Goal: Task Accomplishment & Management: Manage account settings

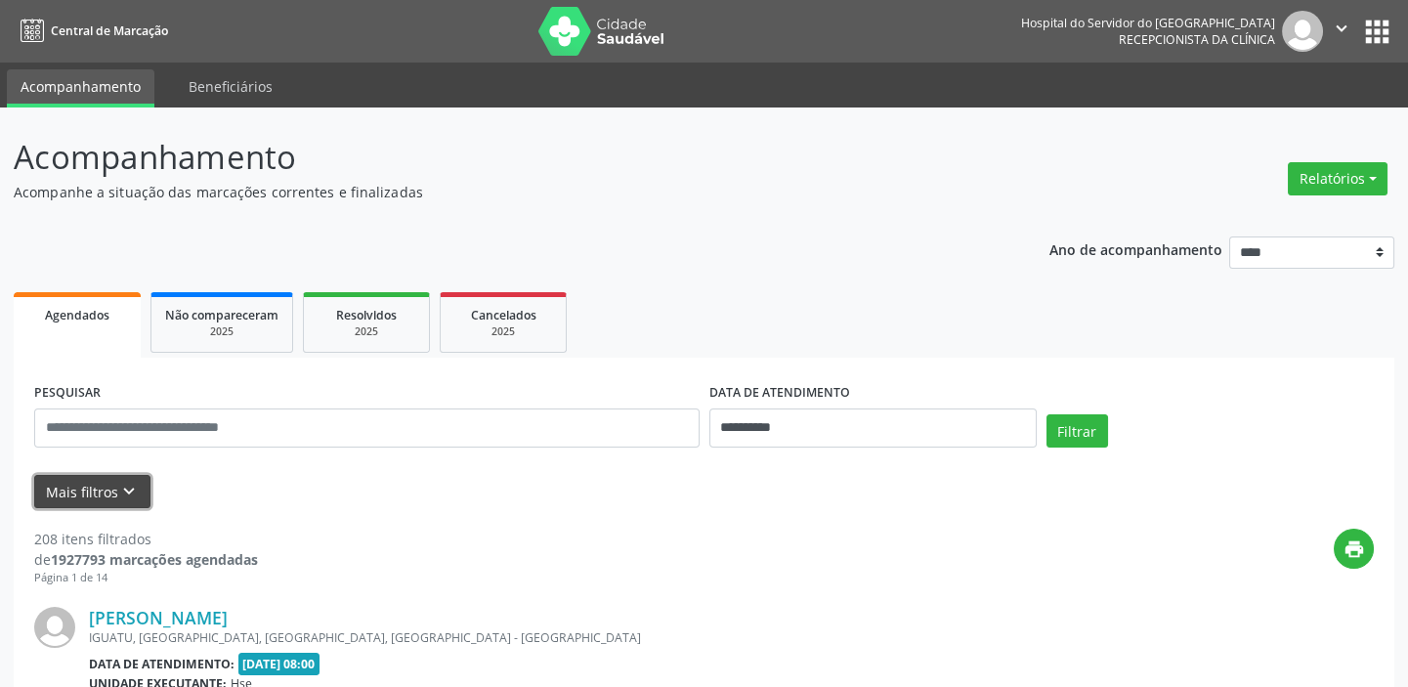
click at [108, 488] on button "Mais filtros keyboard_arrow_down" at bounding box center [92, 492] width 116 height 34
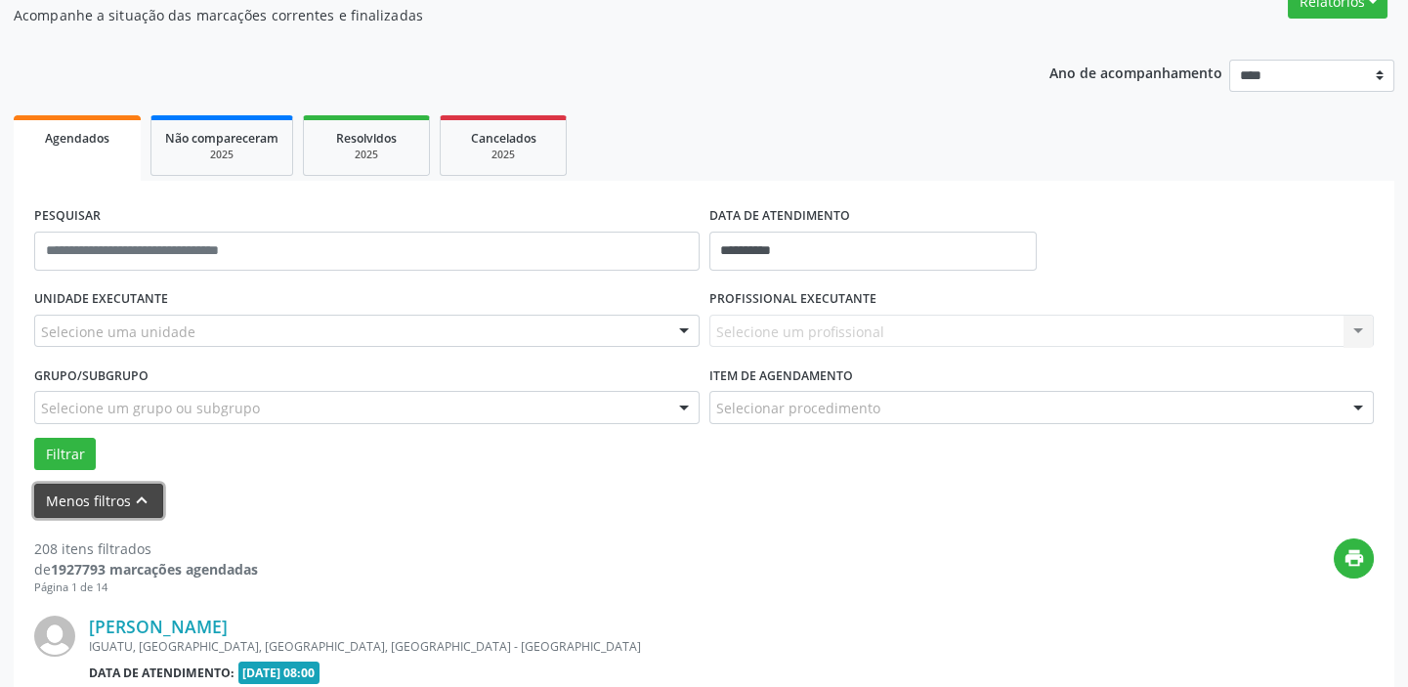
scroll to position [266, 0]
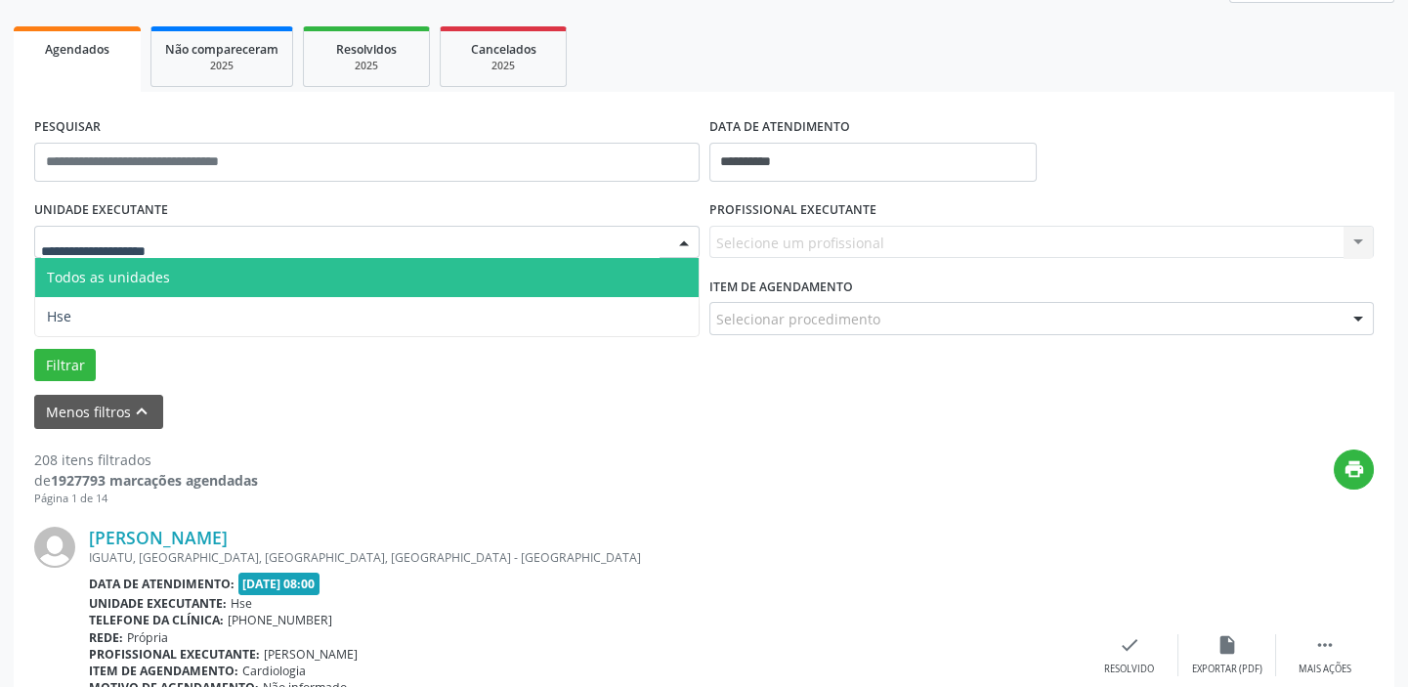
click at [136, 272] on span "Todos as unidades" at bounding box center [108, 277] width 123 height 19
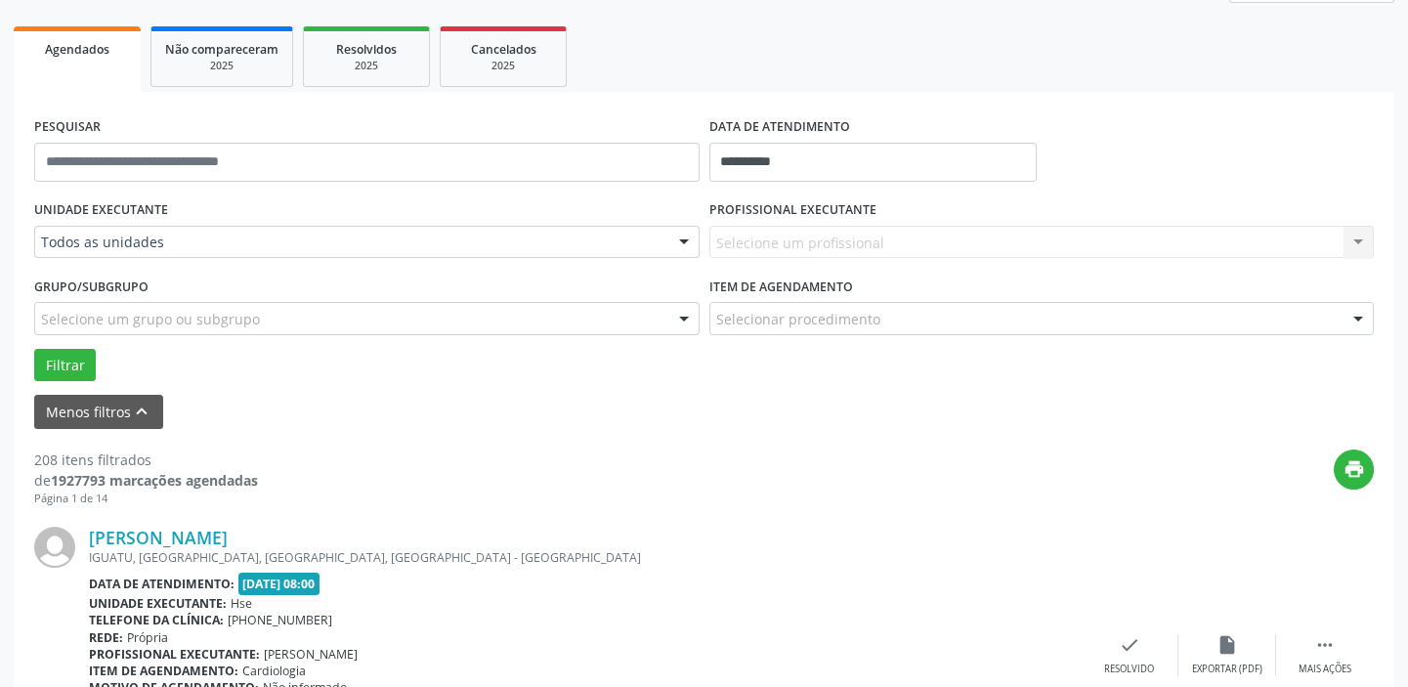
click at [297, 195] on div "UNIDADE EXECUTANTE Todos as unidades Todos as unidades Hse Nenhum resultado enc…" at bounding box center [366, 233] width 675 height 76
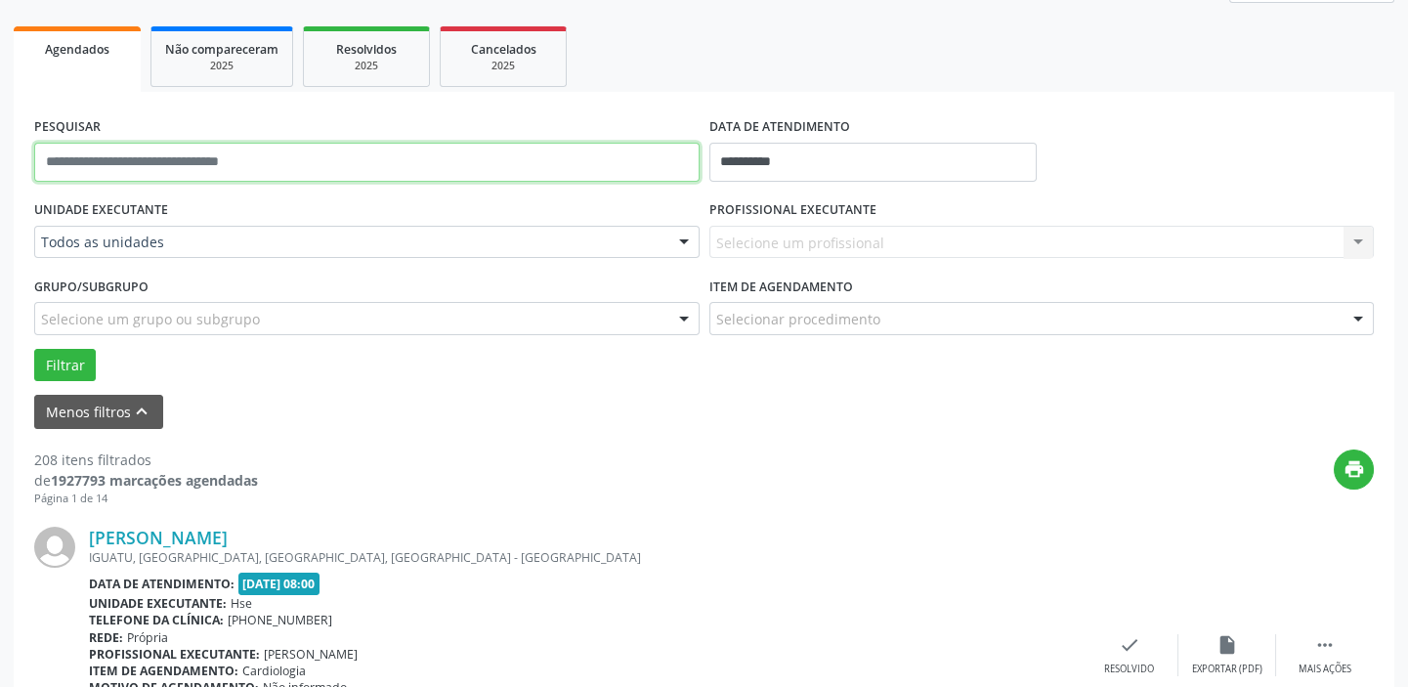
click at [279, 163] on input "text" at bounding box center [367, 162] width 666 height 39
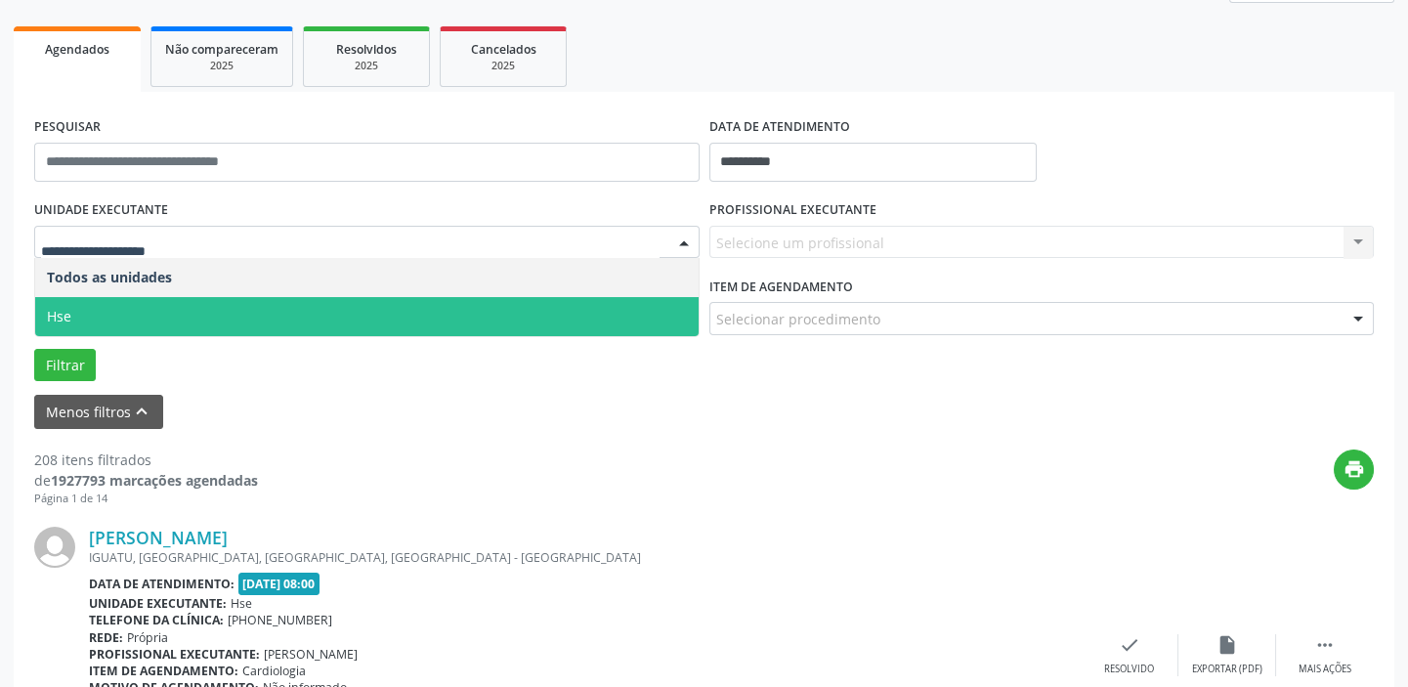
click at [159, 322] on span "Hse" at bounding box center [367, 316] width 664 height 39
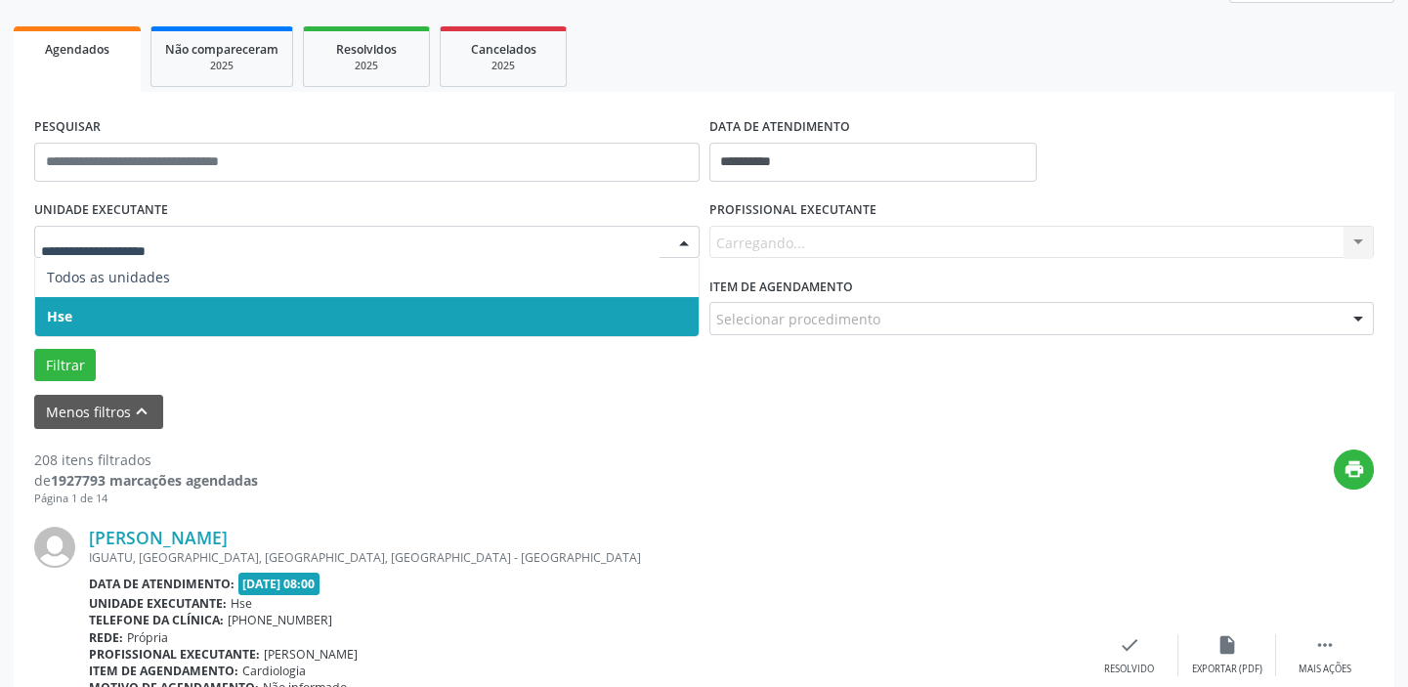
click at [212, 316] on span "Hse" at bounding box center [367, 316] width 664 height 39
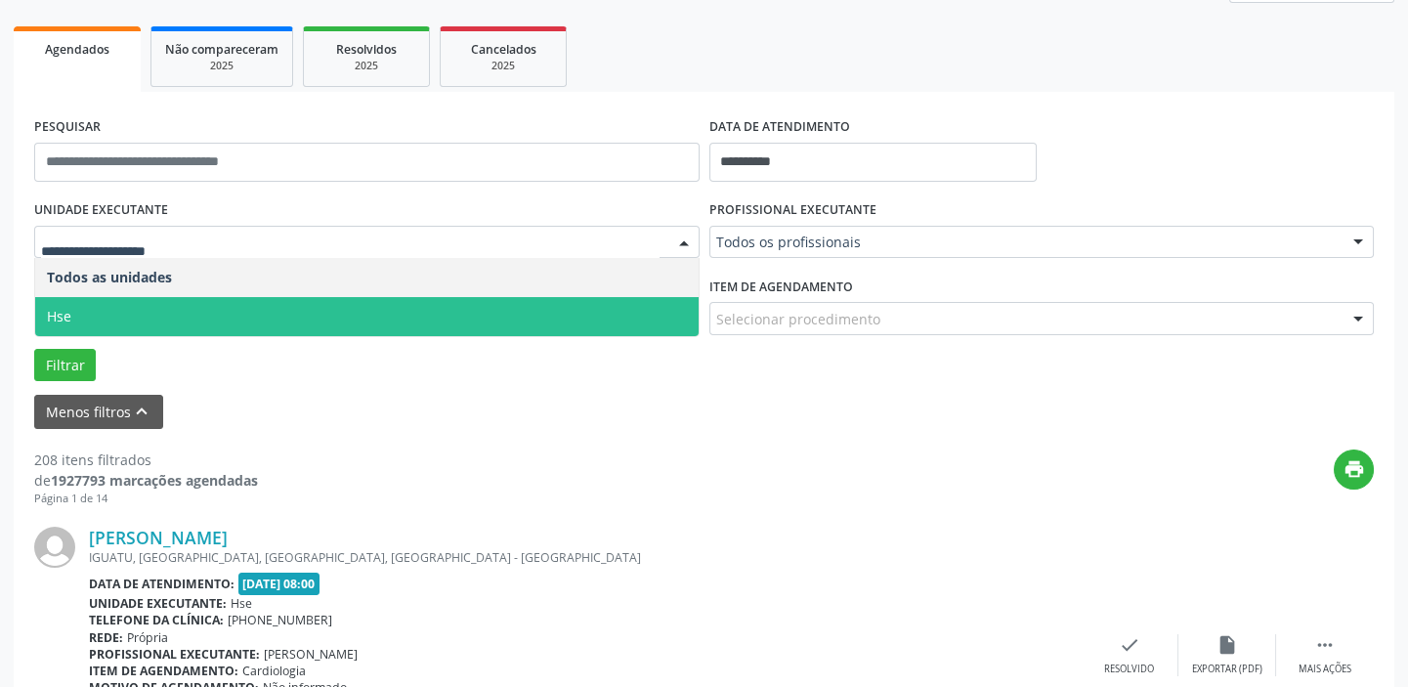
click at [200, 313] on span "Hse" at bounding box center [367, 316] width 664 height 39
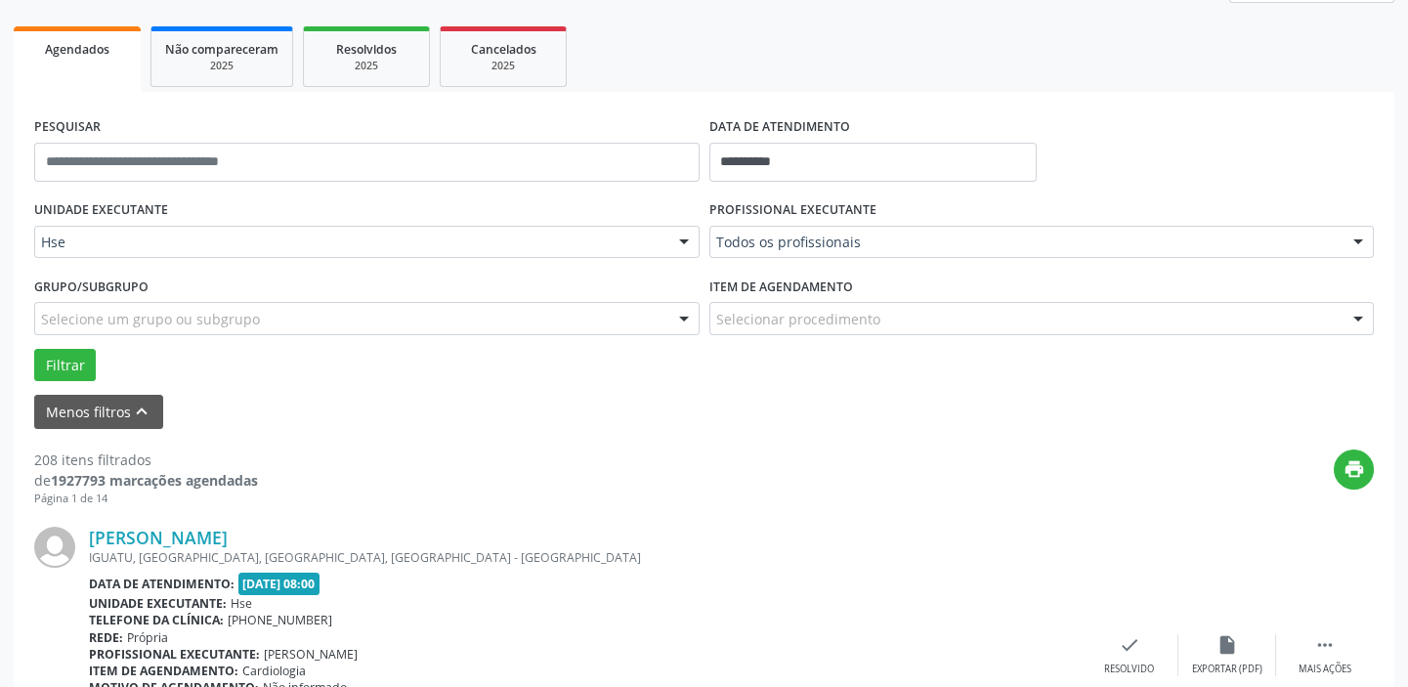
click at [839, 230] on div "Todos os profissionais" at bounding box center [1043, 242] width 666 height 33
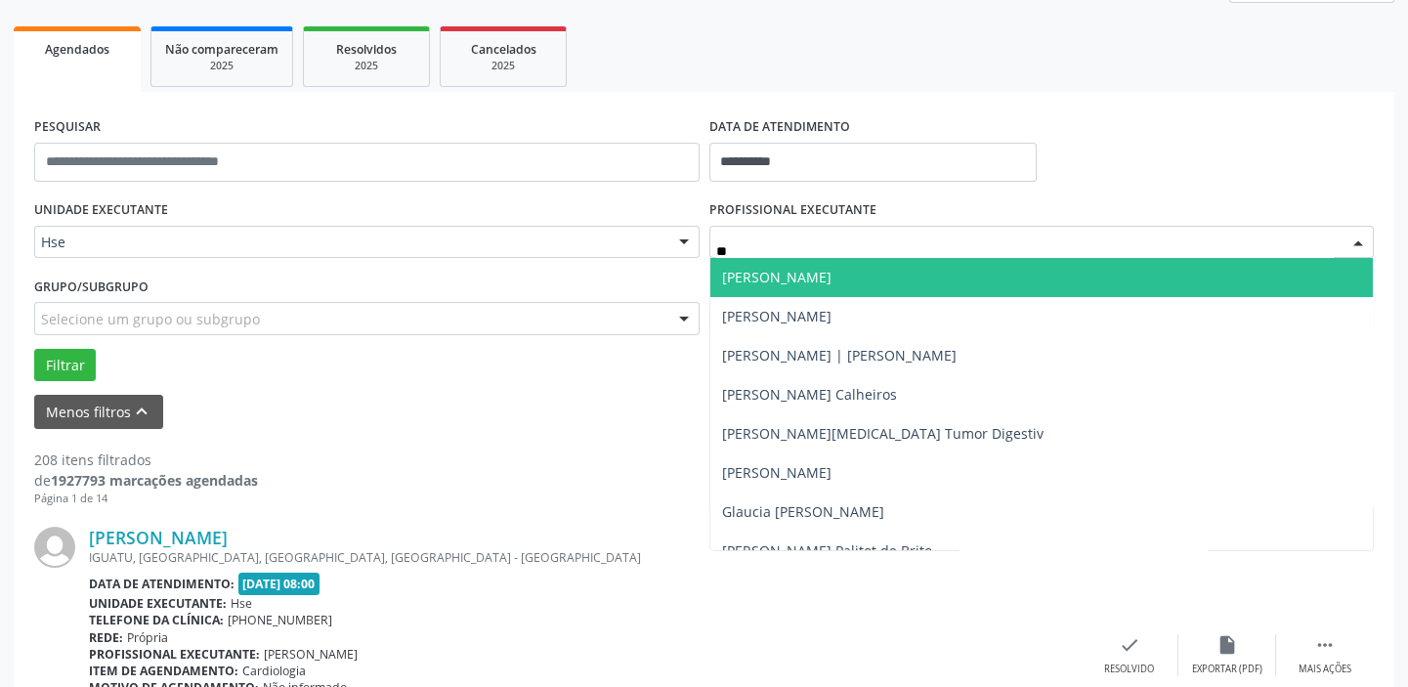
type input "*"
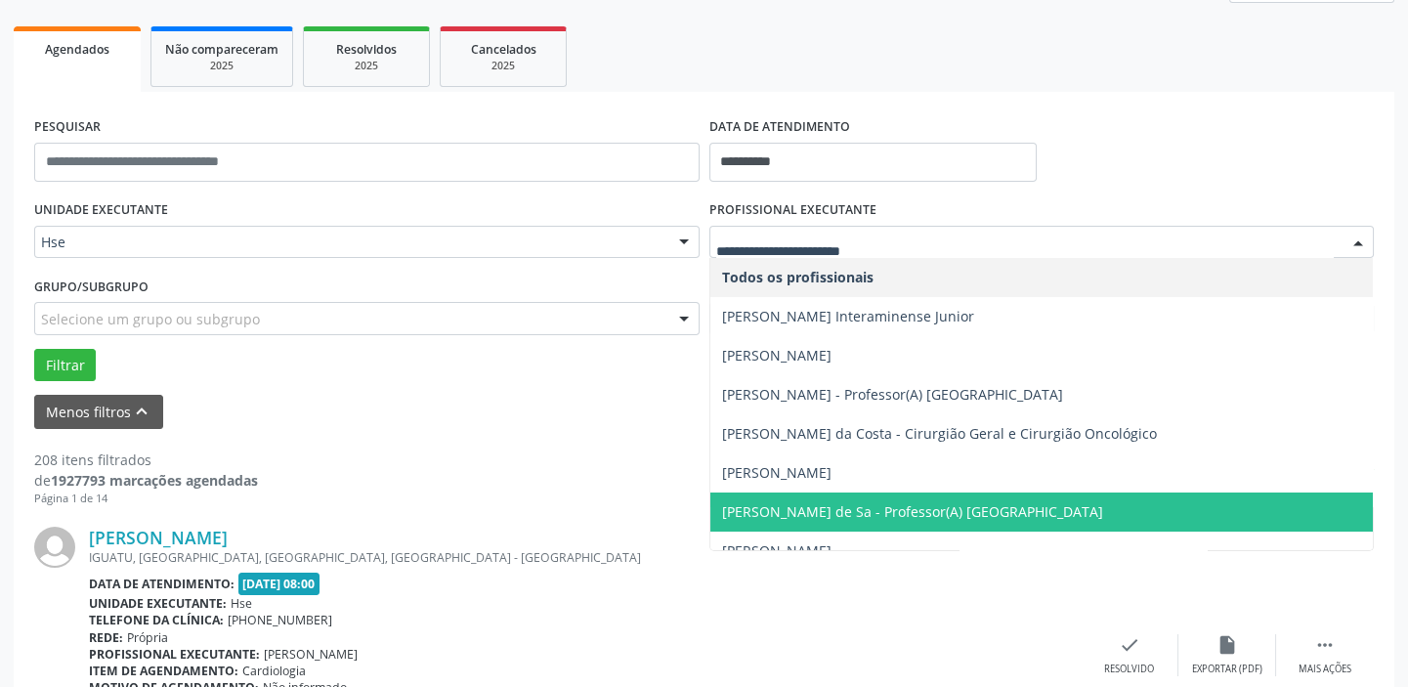
click at [819, 507] on span "[PERSON_NAME] de Sa - Professor(A) [GEOGRAPHIC_DATA]" at bounding box center [912, 511] width 381 height 19
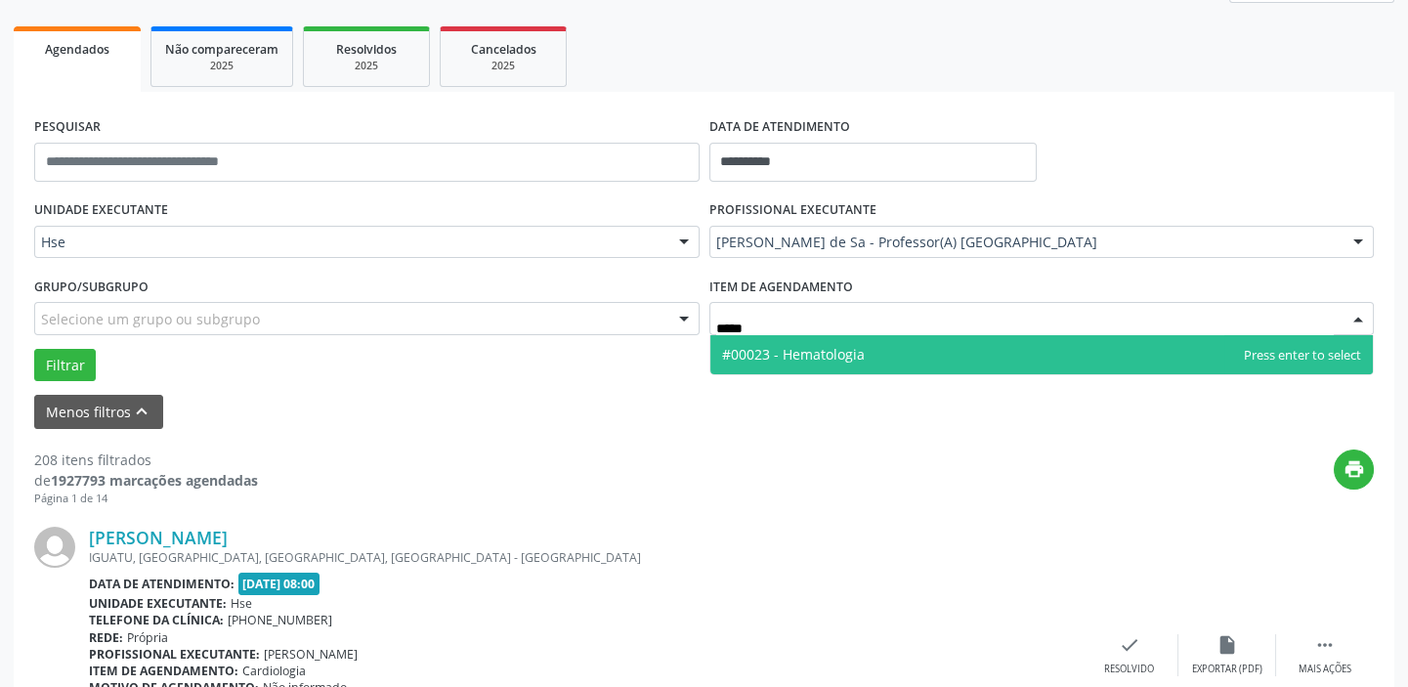
type input "******"
click at [907, 356] on span "#00023 - Hematologia" at bounding box center [1043, 354] width 664 height 39
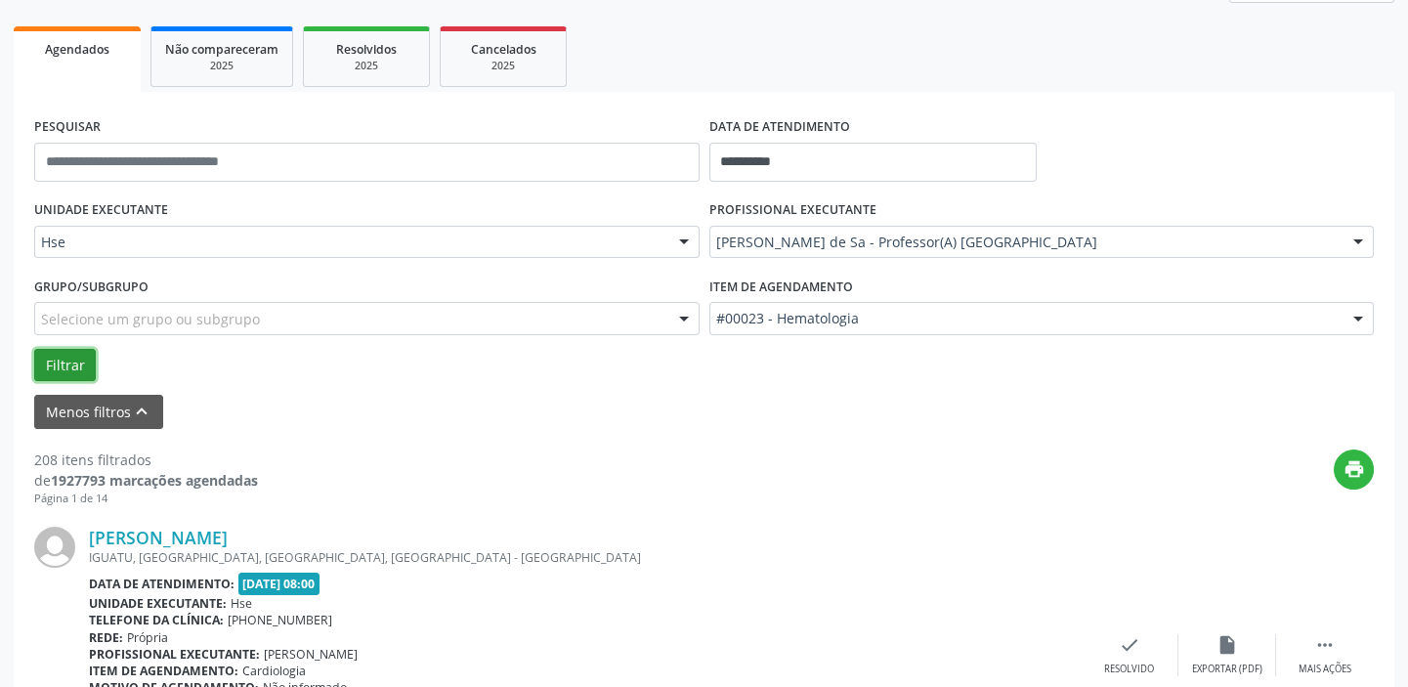
click at [49, 362] on button "Filtrar" at bounding box center [65, 365] width 62 height 33
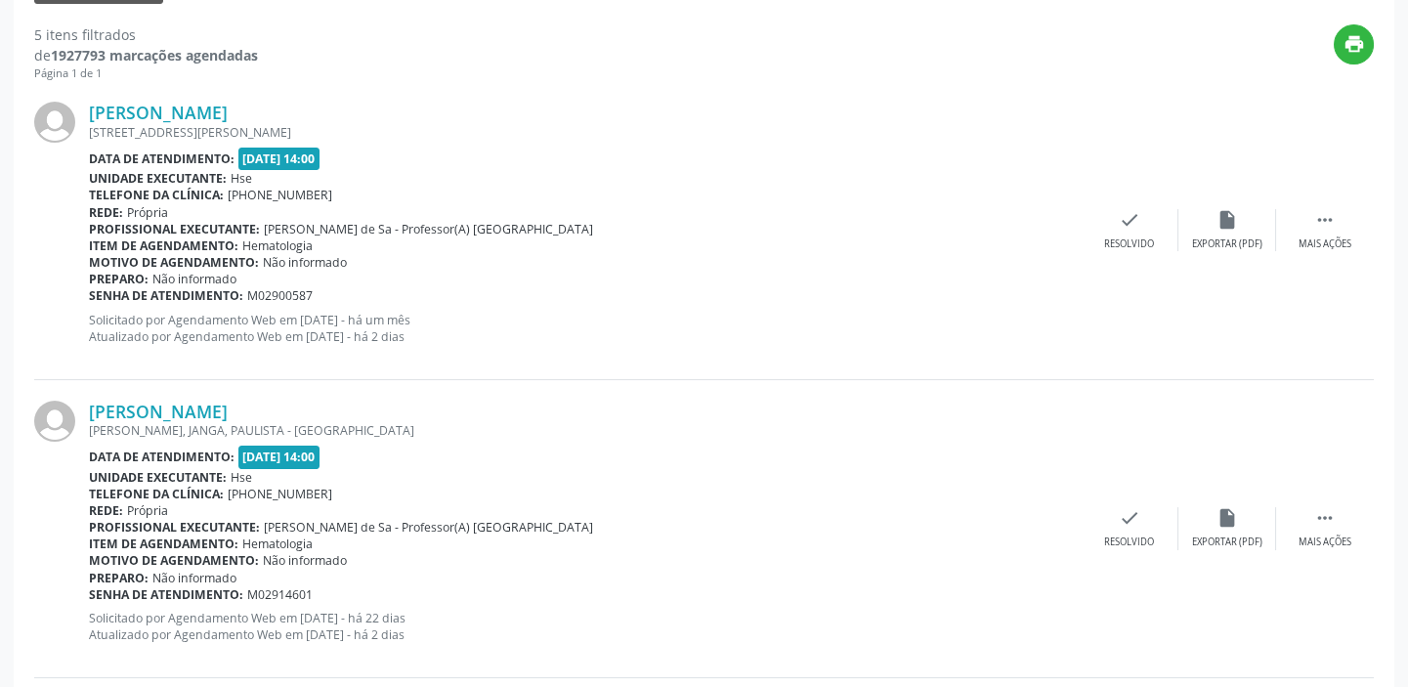
scroll to position [711, 0]
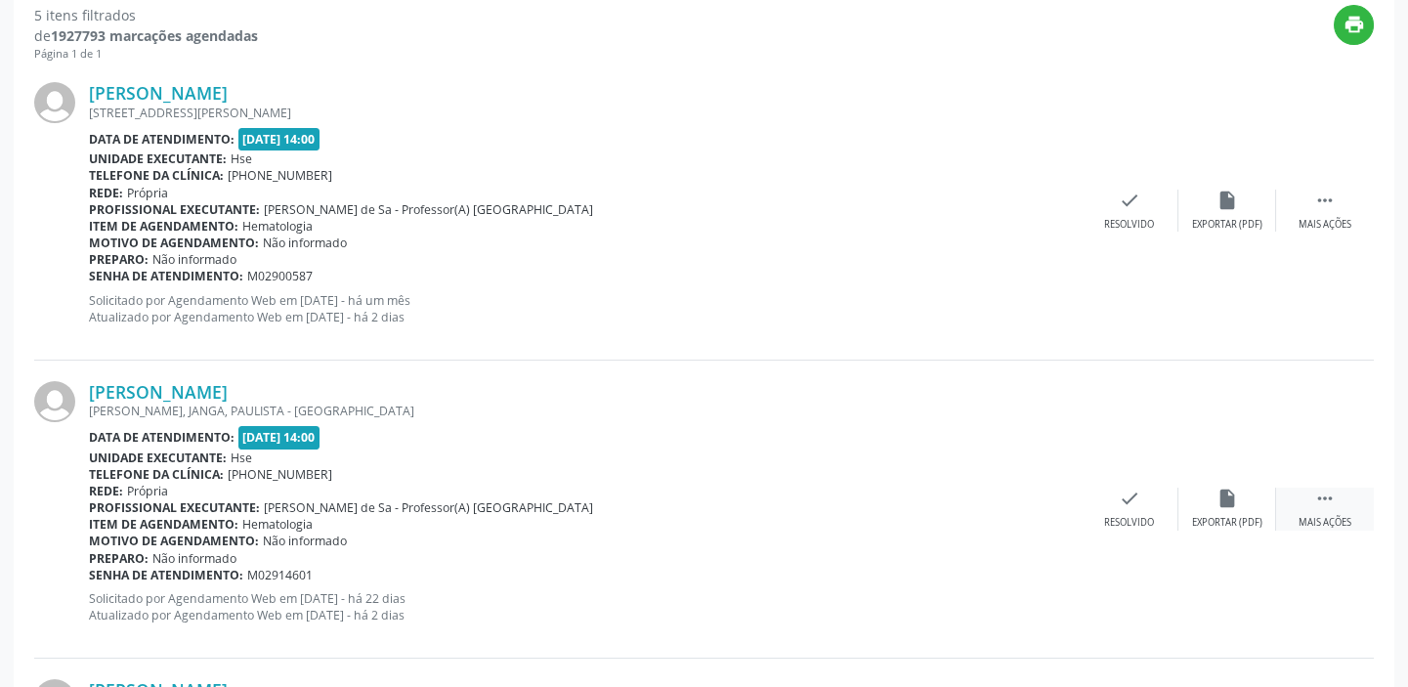
click at [1327, 503] on icon "" at bounding box center [1326, 499] width 22 height 22
click at [1214, 500] on div "alarm_off Não compareceu" at bounding box center [1228, 509] width 98 height 42
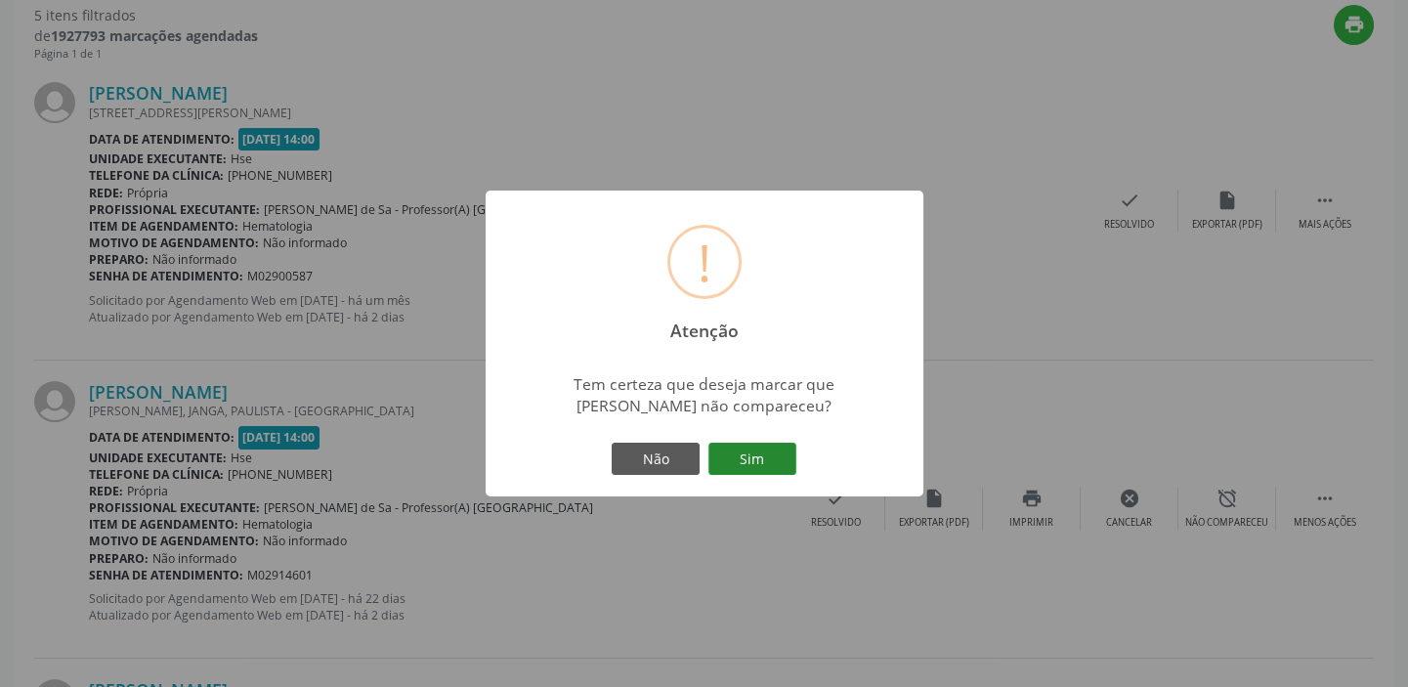
click at [773, 457] on button "Sim" at bounding box center [753, 459] width 88 height 33
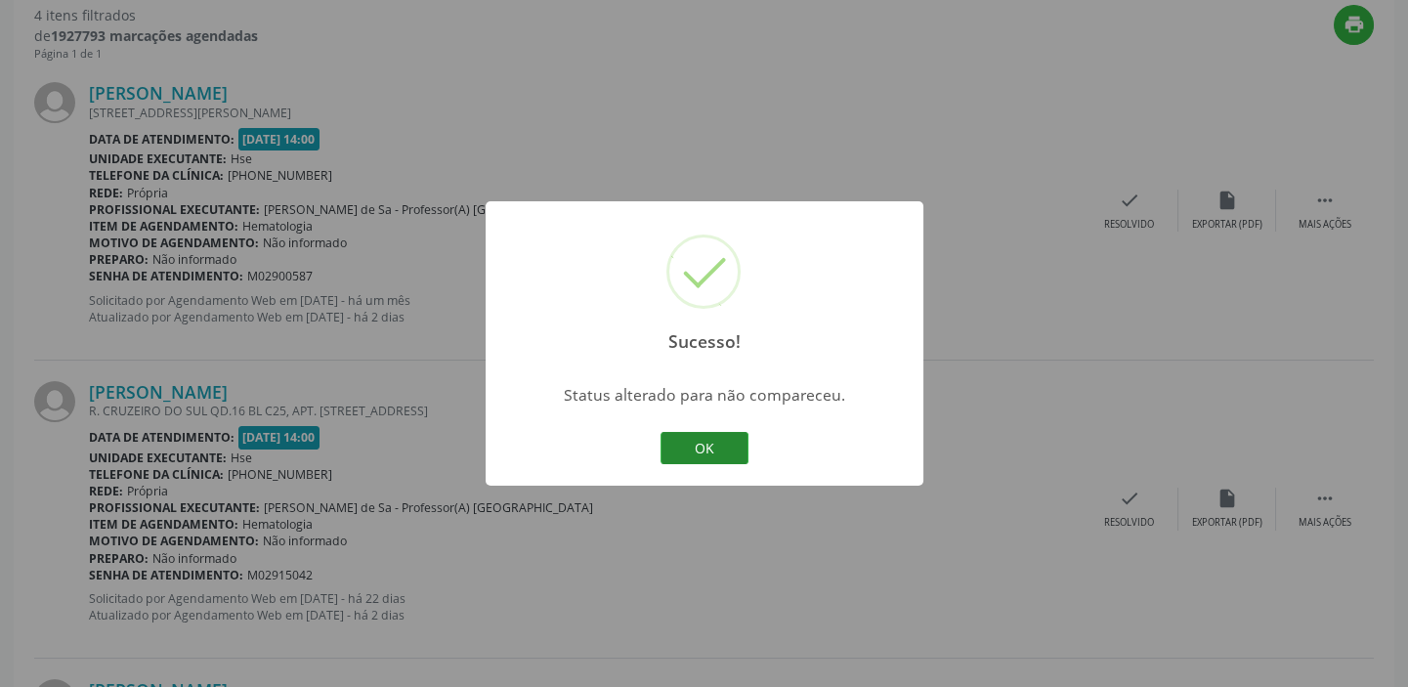
click at [708, 455] on button "OK" at bounding box center [705, 448] width 88 height 33
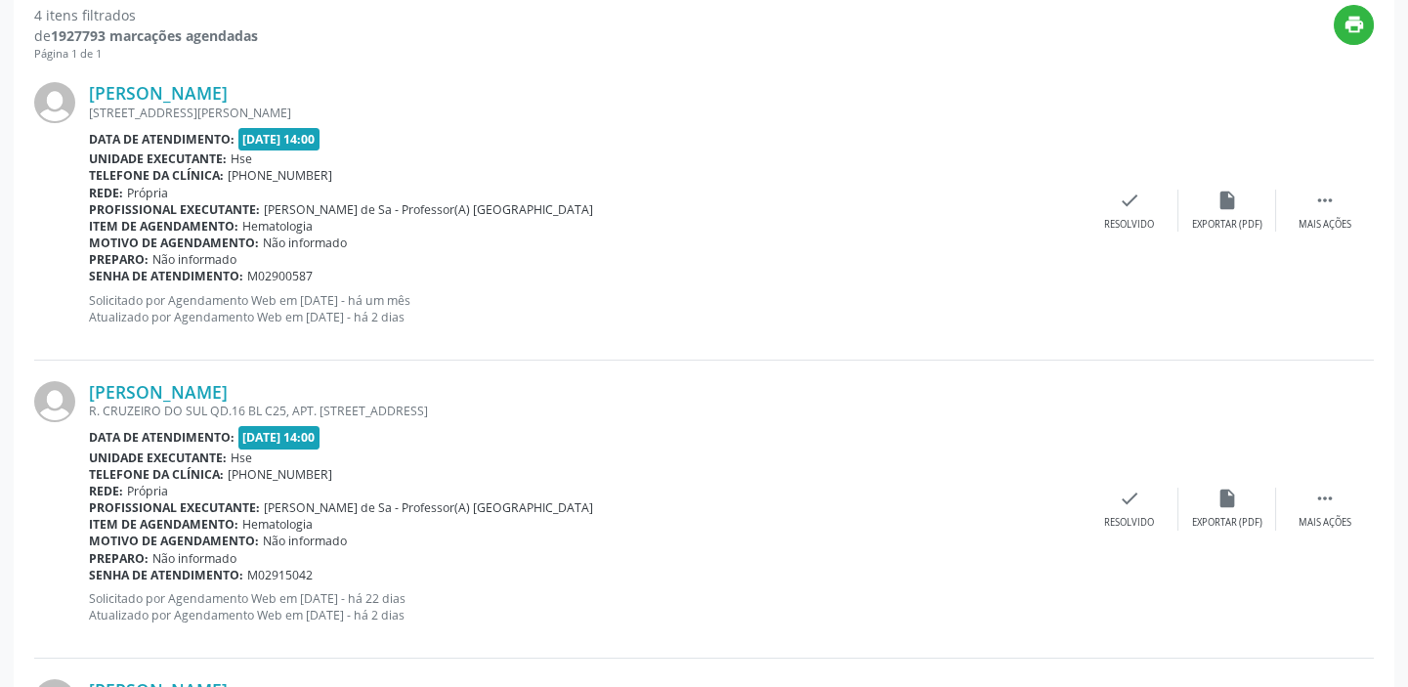
click at [1330, 510] on div " Mais ações" at bounding box center [1326, 509] width 98 height 42
click at [1226, 508] on div "alarm_off Não compareceu" at bounding box center [1228, 509] width 98 height 42
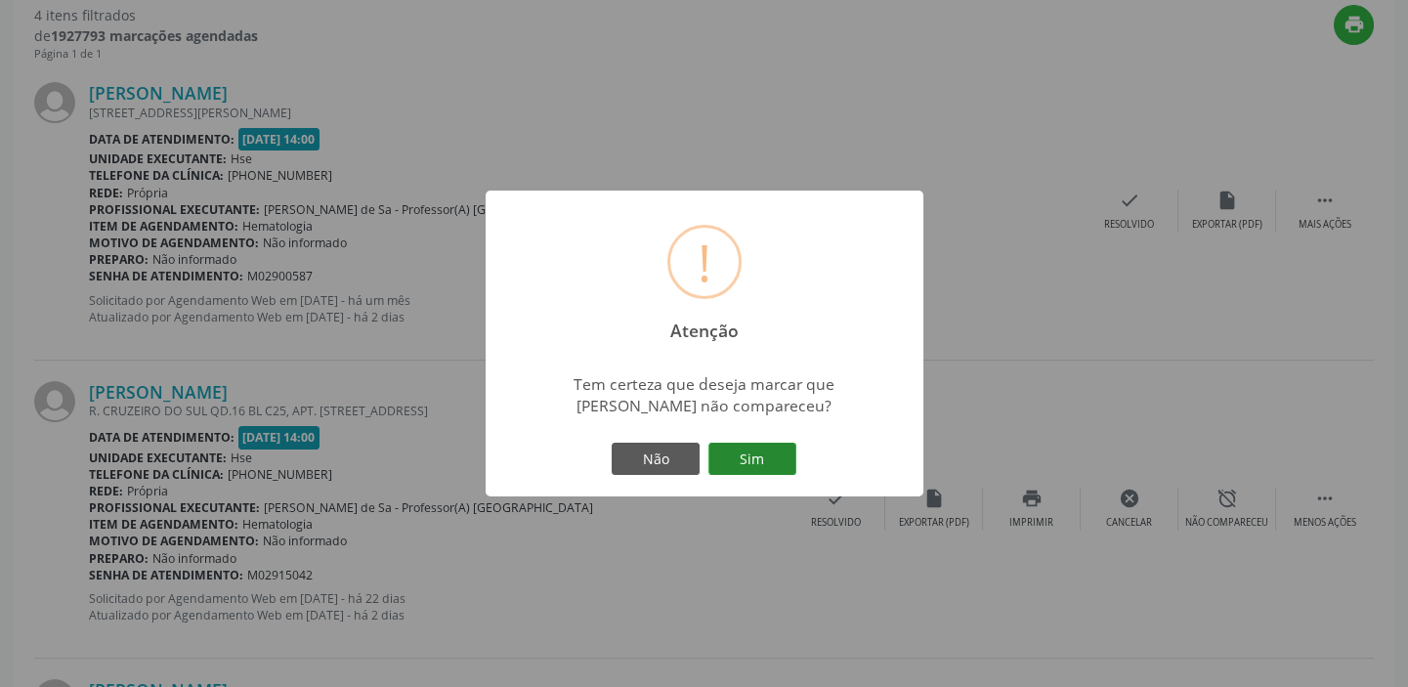
click at [760, 456] on button "Sim" at bounding box center [753, 459] width 88 height 33
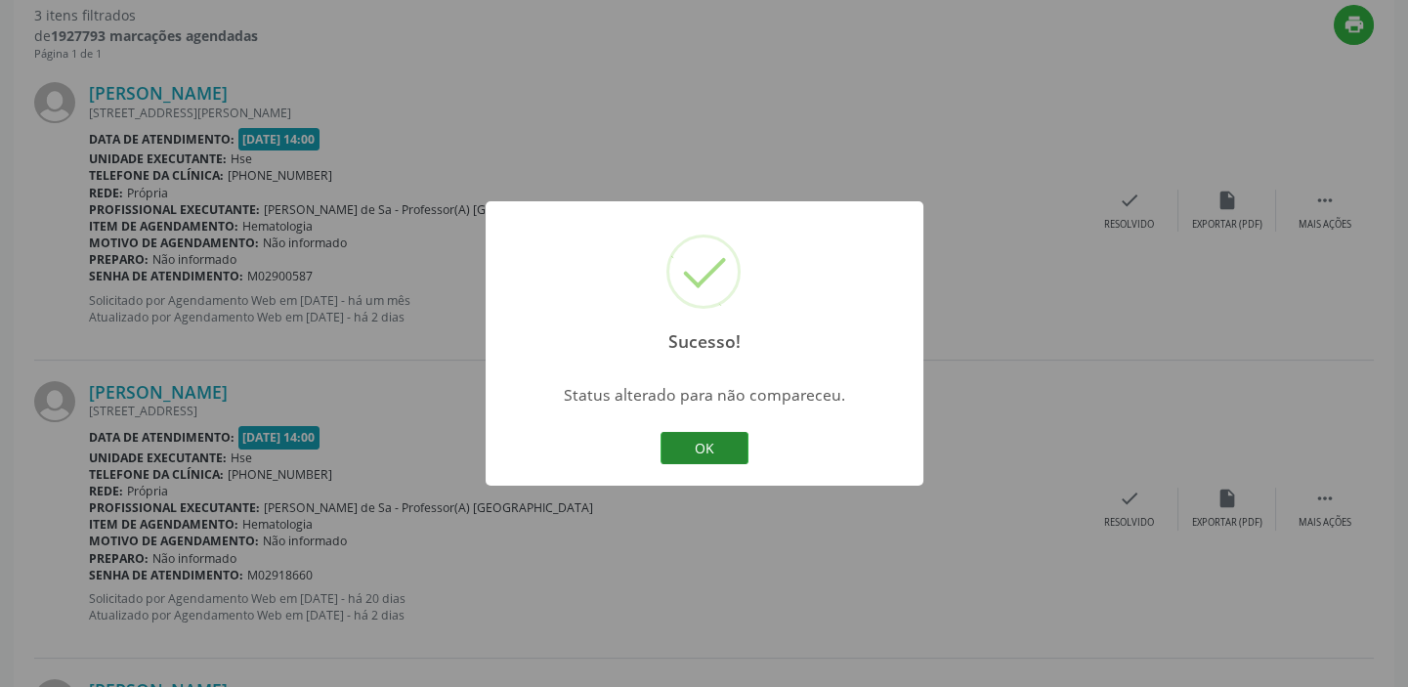
click at [712, 440] on button "OK" at bounding box center [705, 448] width 88 height 33
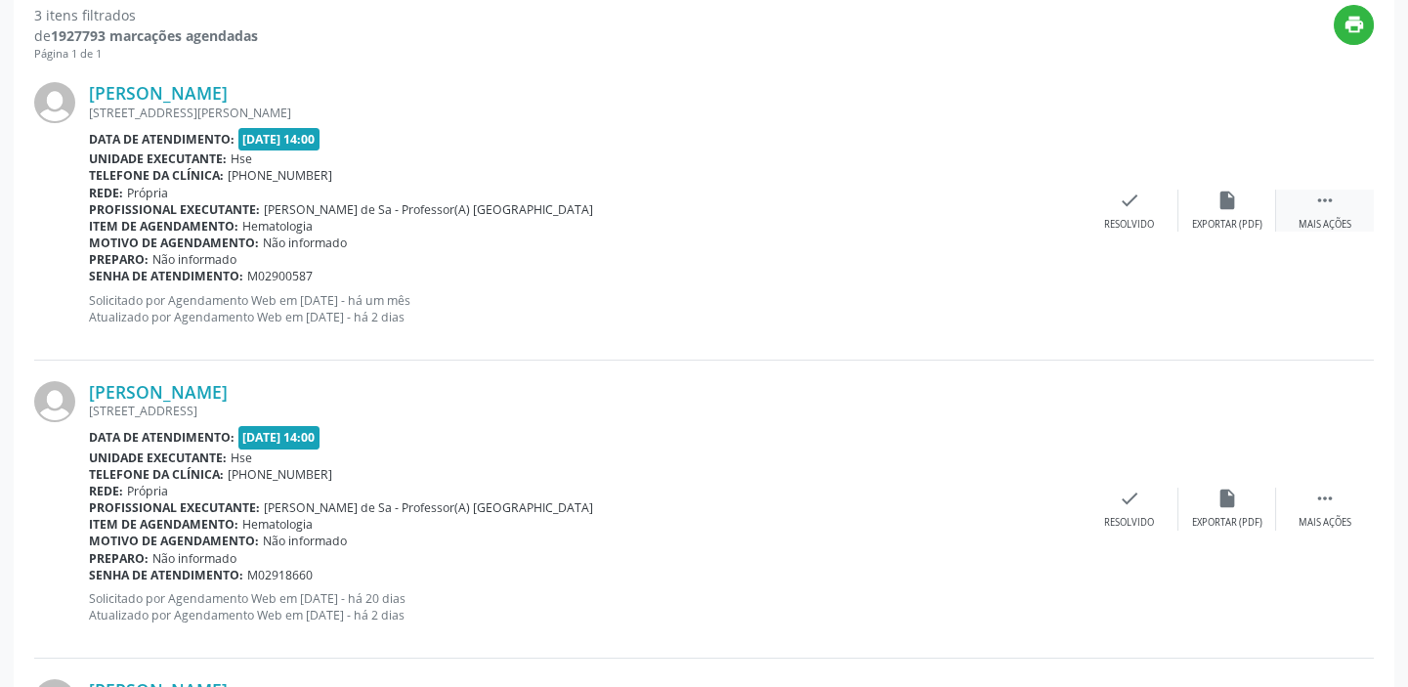
click at [1337, 203] on div " Mais ações" at bounding box center [1326, 211] width 98 height 42
click at [1221, 195] on icon "alarm_off" at bounding box center [1228, 201] width 22 height 22
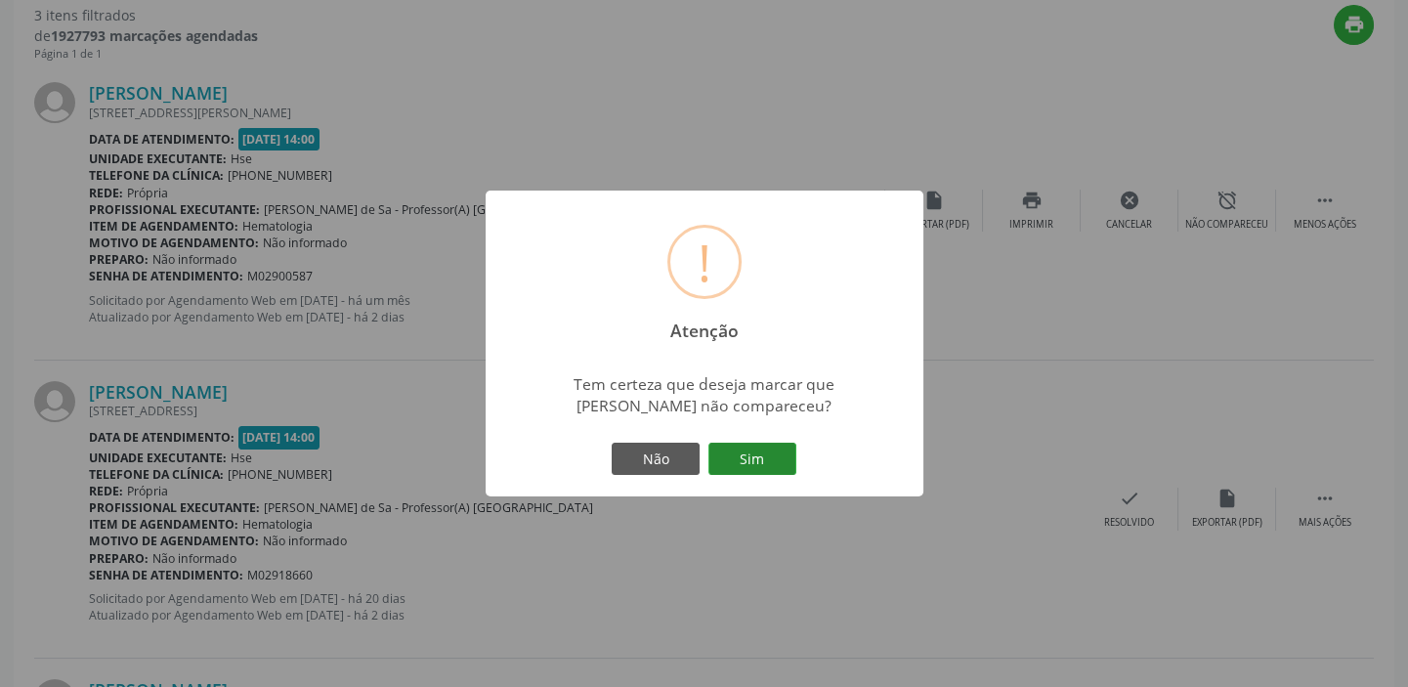
click at [759, 458] on button "Sim" at bounding box center [753, 459] width 88 height 33
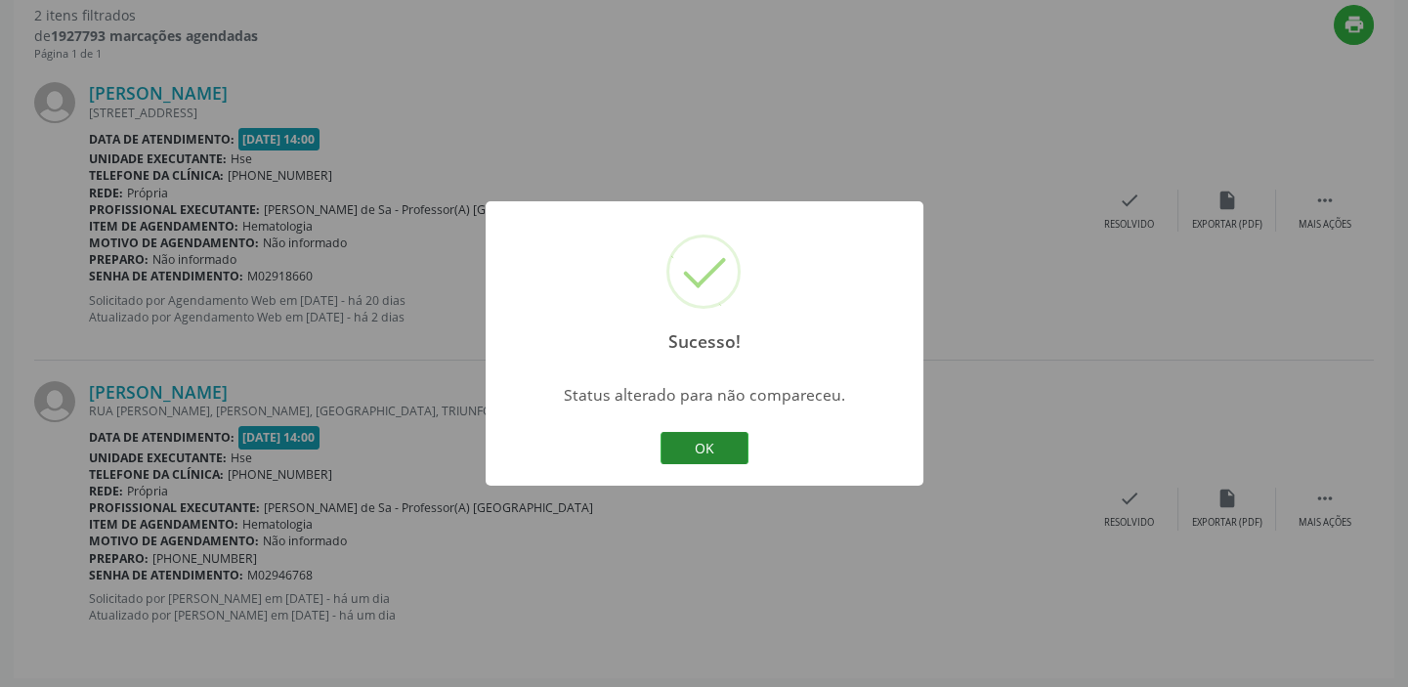
click at [688, 441] on button "OK" at bounding box center [705, 448] width 88 height 33
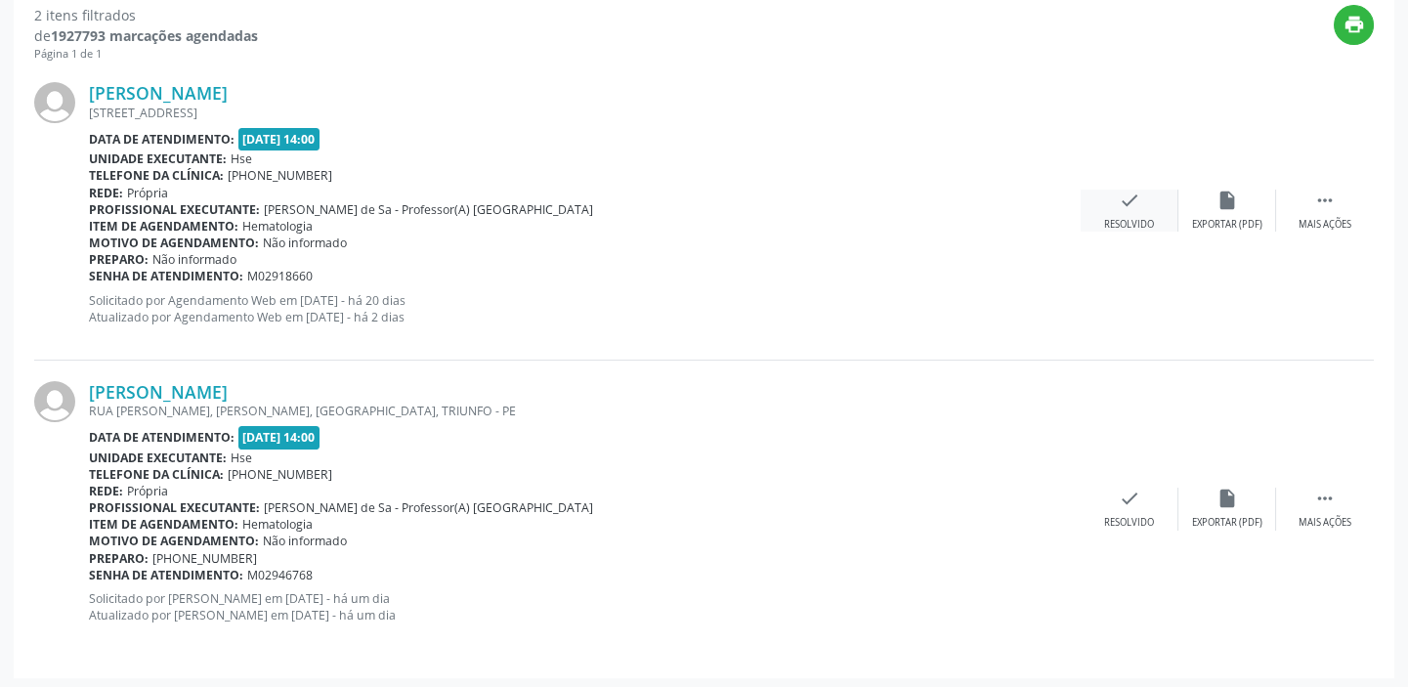
click at [1125, 198] on icon "check" at bounding box center [1130, 201] width 22 height 22
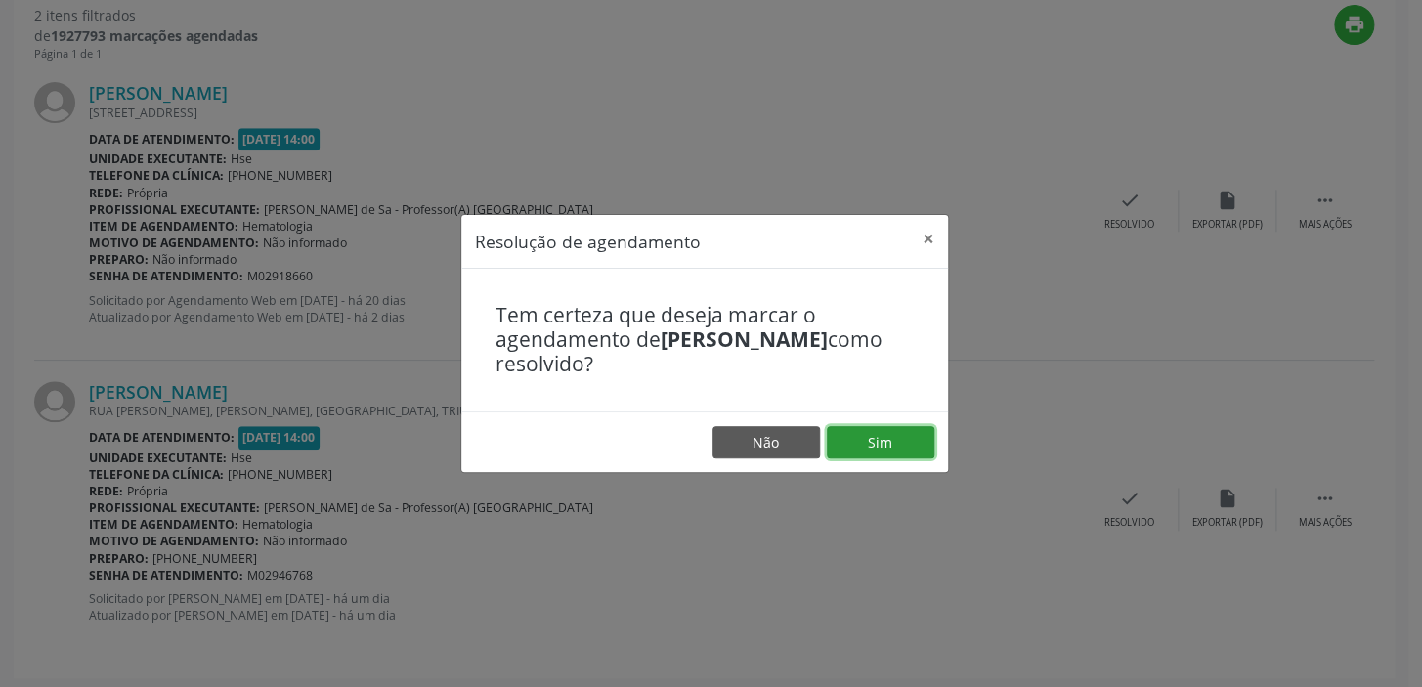
click at [913, 433] on button "Sim" at bounding box center [881, 442] width 108 height 33
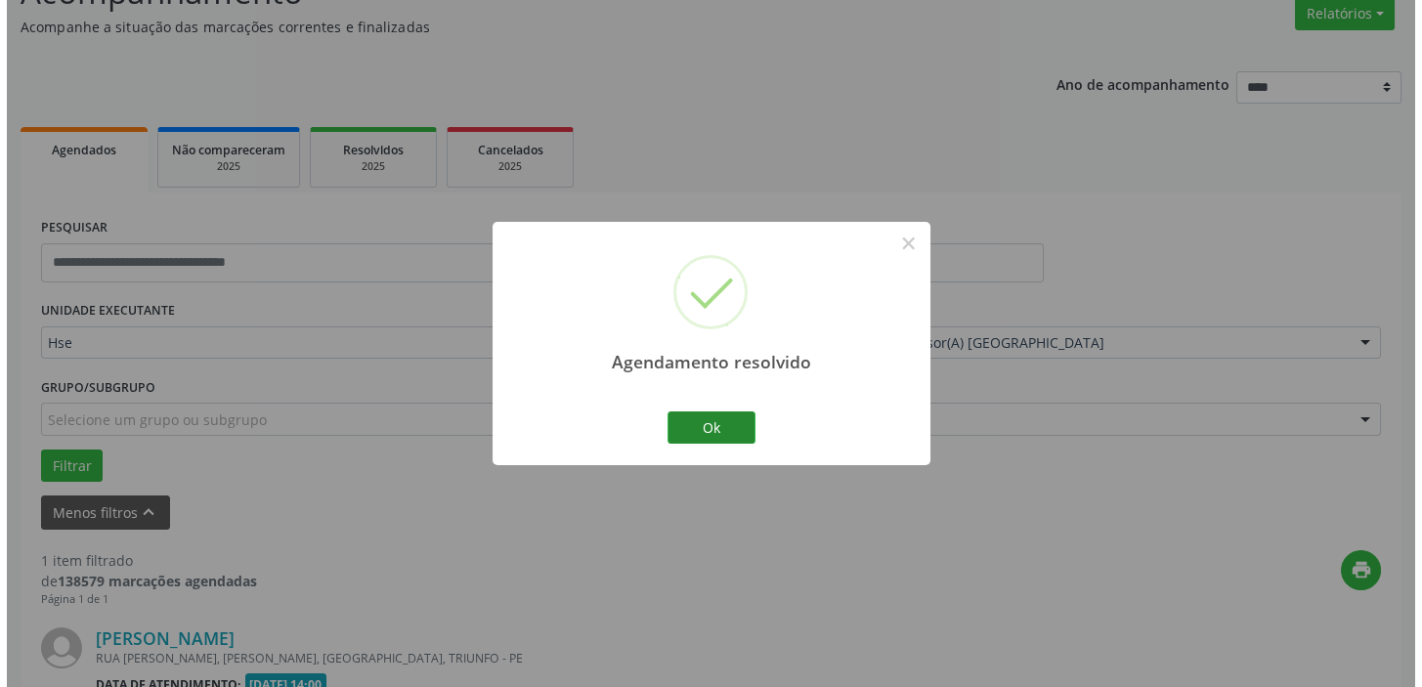
scroll to position [416, 0]
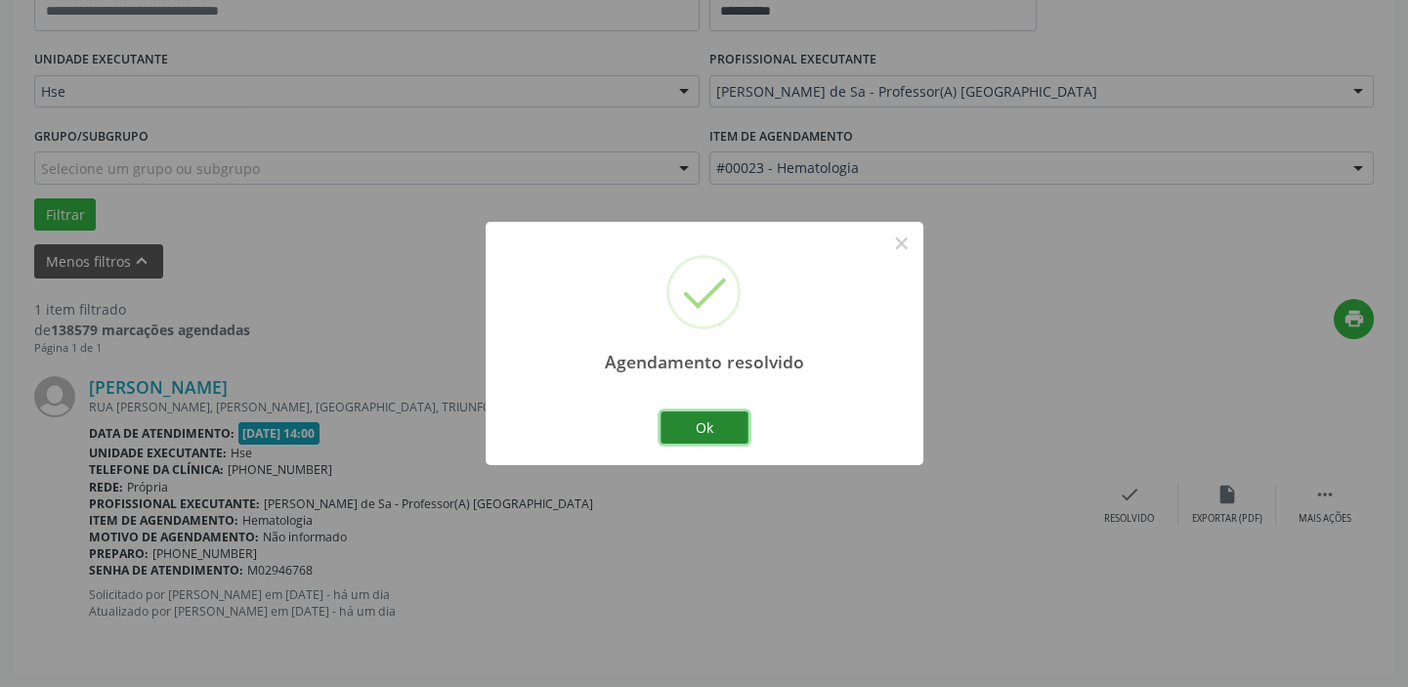
click at [715, 420] on button "Ok" at bounding box center [705, 427] width 88 height 33
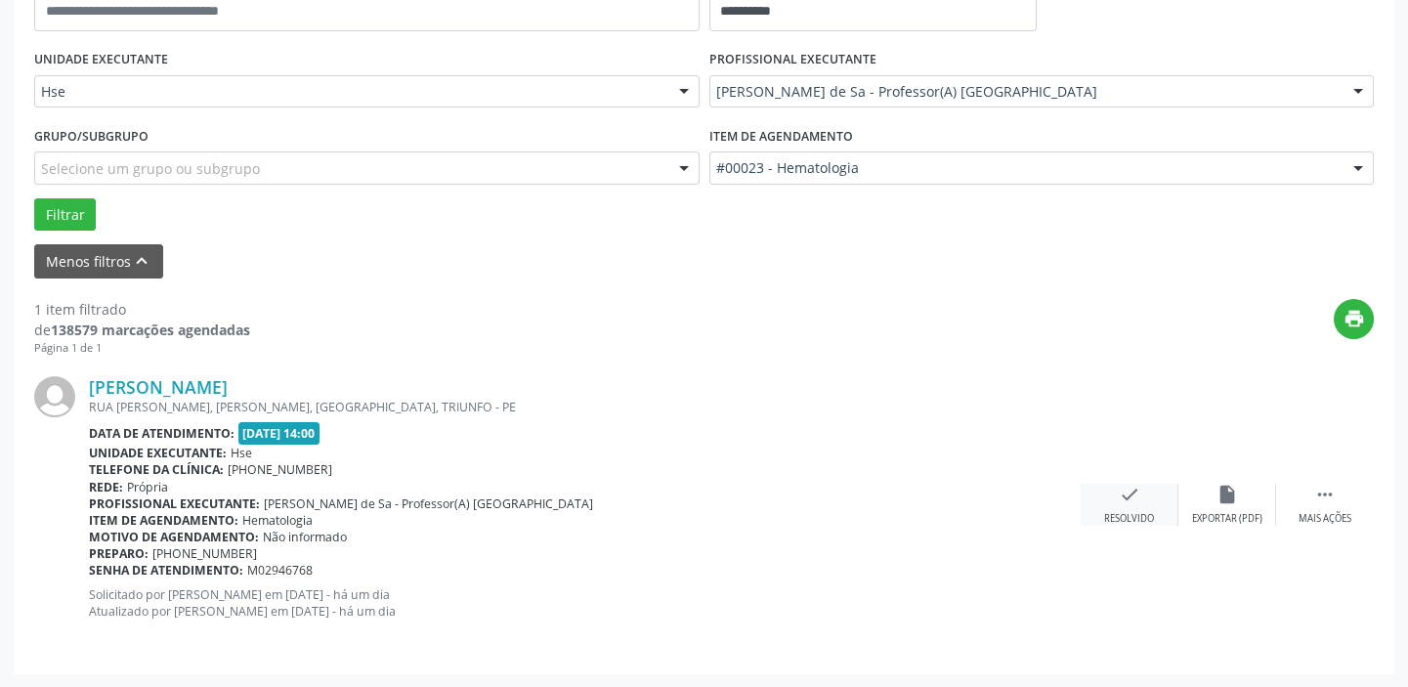
click at [1132, 512] on div "Resolvido" at bounding box center [1130, 519] width 50 height 14
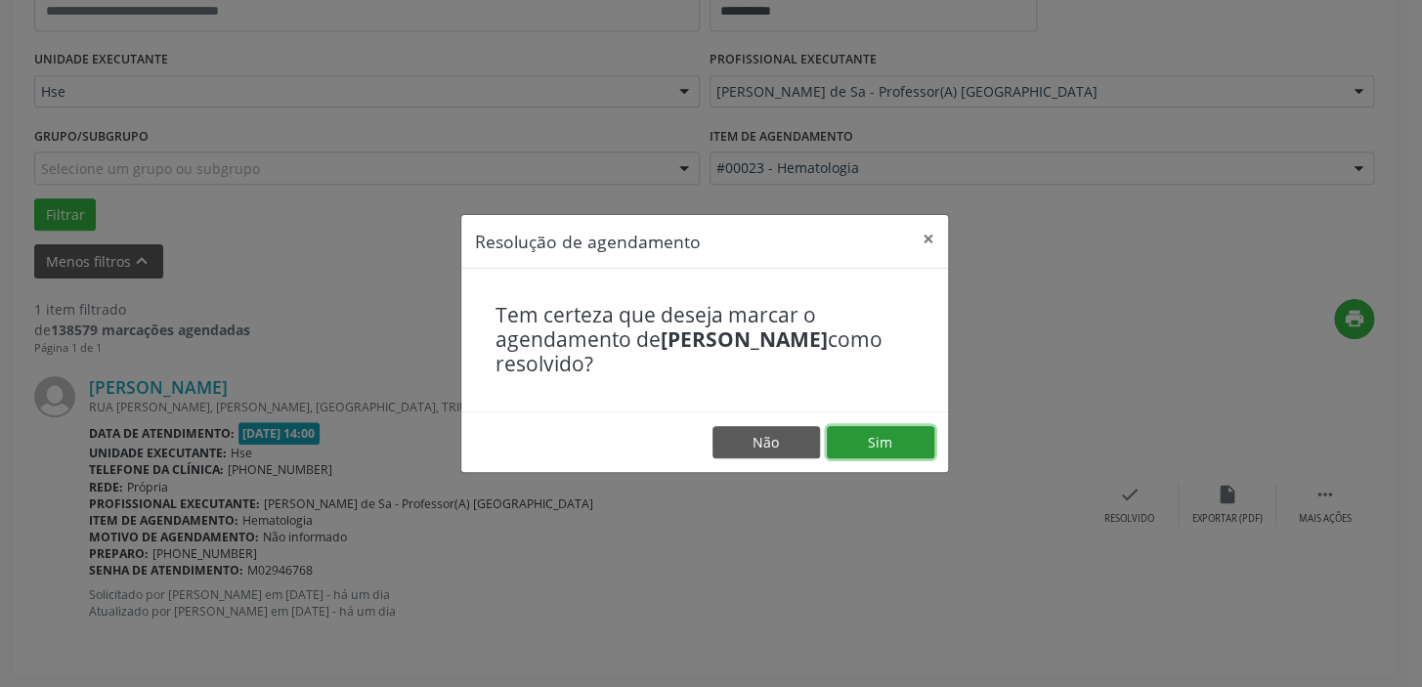
click at [901, 443] on button "Sim" at bounding box center [881, 442] width 108 height 33
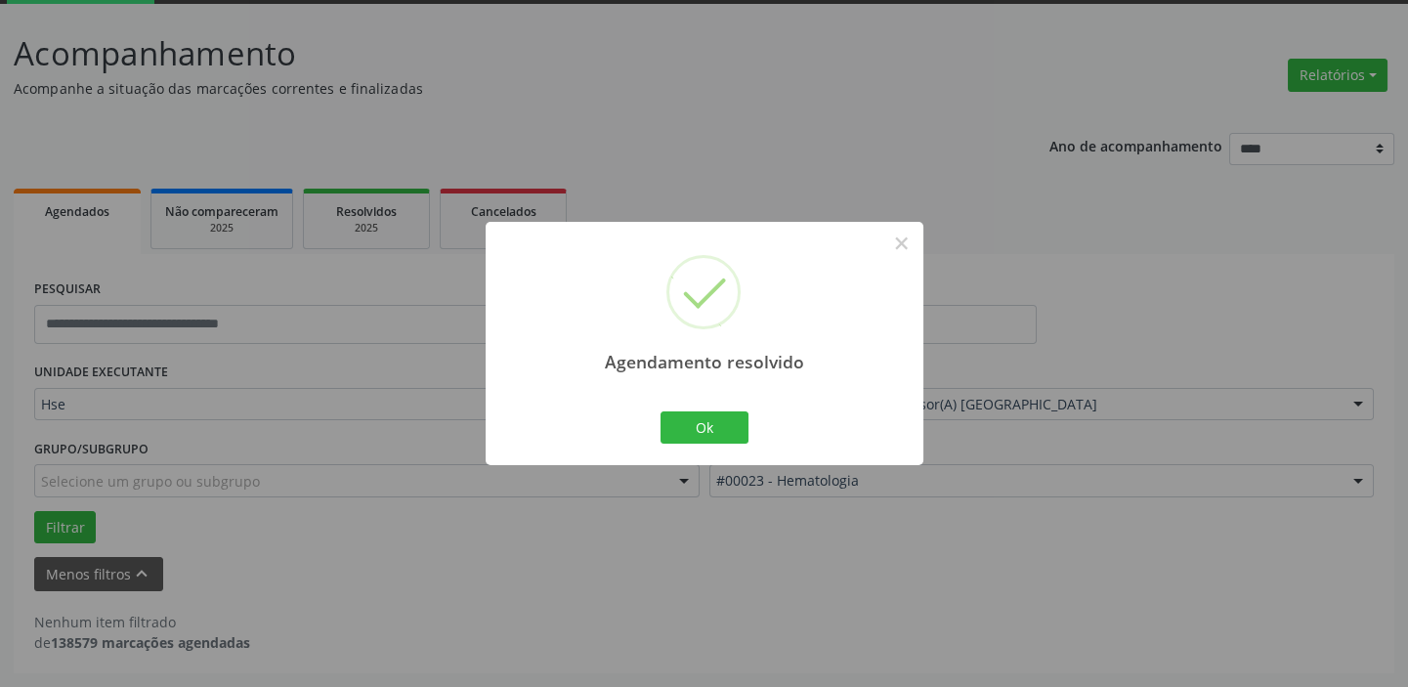
scroll to position [102, 0]
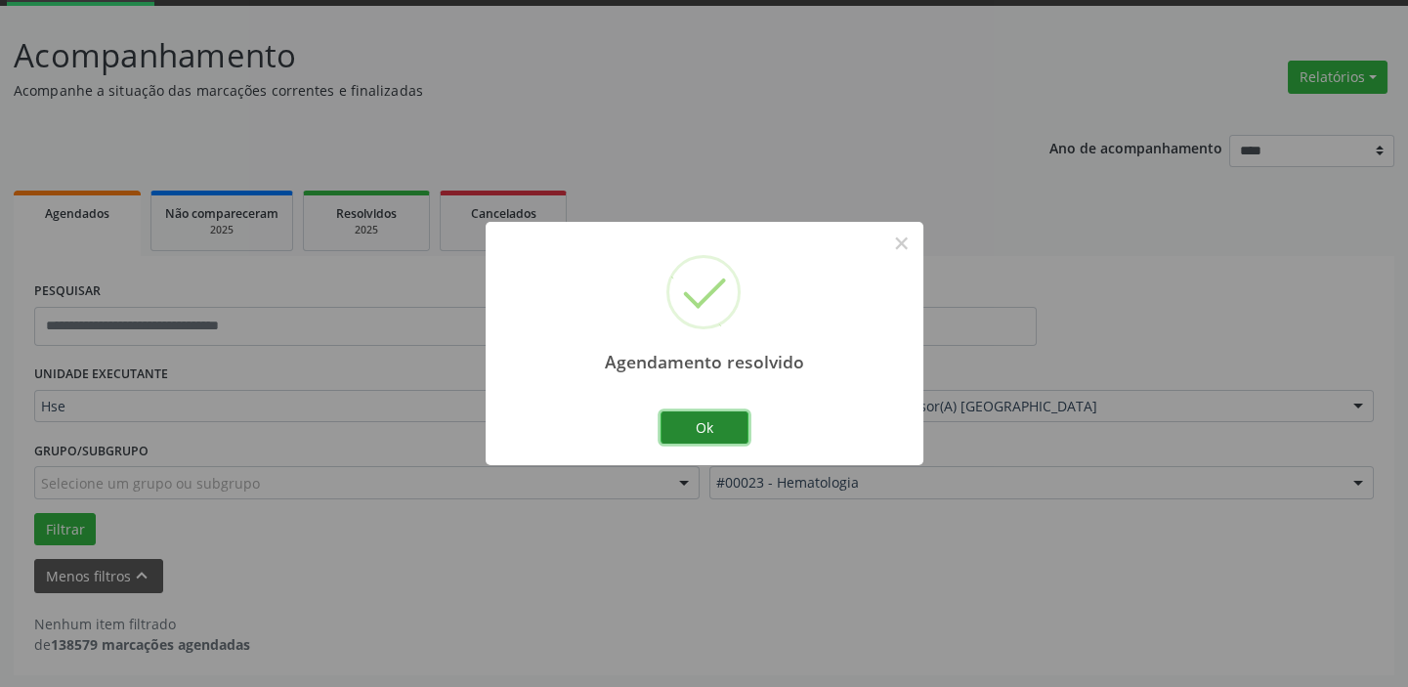
click at [688, 433] on button "Ok" at bounding box center [705, 427] width 88 height 33
